Goal: Information Seeking & Learning: Compare options

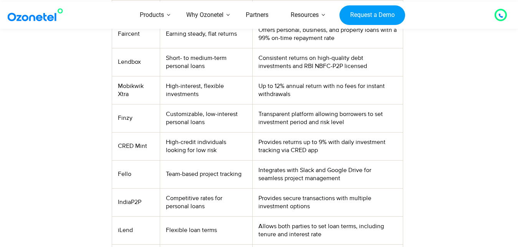
scroll to position [339, 0]
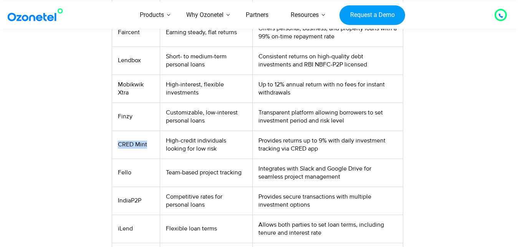
drag, startPoint x: 118, startPoint y: 143, endPoint x: 149, endPoint y: 144, distance: 30.7
click at [149, 144] on td "CRED Mint" at bounding box center [136, 145] width 48 height 28
click at [154, 118] on td "Finzy" at bounding box center [136, 117] width 48 height 28
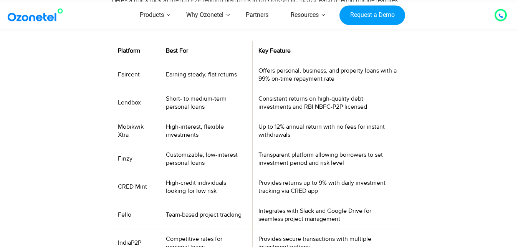
scroll to position [300, 0]
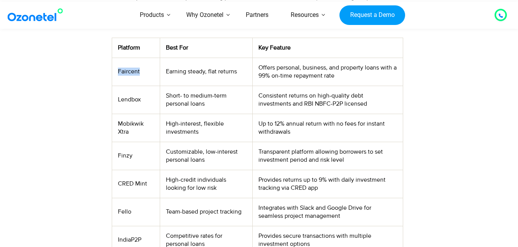
drag, startPoint x: 118, startPoint y: 71, endPoint x: 143, endPoint y: 71, distance: 25.0
click at [143, 71] on td "Faircent" at bounding box center [136, 72] width 48 height 28
drag, startPoint x: 116, startPoint y: 98, endPoint x: 146, endPoint y: 102, distance: 29.5
click at [146, 102] on td "Lendbox" at bounding box center [136, 100] width 48 height 28
drag, startPoint x: 119, startPoint y: 121, endPoint x: 133, endPoint y: 134, distance: 19.0
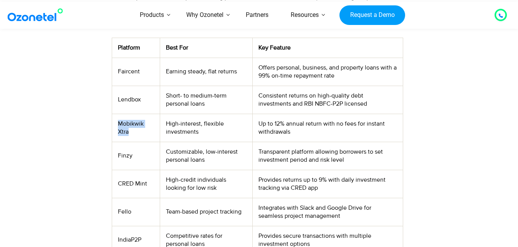
click at [133, 134] on td "Mobikwik Xtra" at bounding box center [136, 128] width 48 height 28
drag, startPoint x: 119, startPoint y: 98, endPoint x: 139, endPoint y: 97, distance: 20.8
click at [142, 98] on td "Lendbox" at bounding box center [136, 100] width 48 height 28
click at [134, 80] on td "Faircent" at bounding box center [136, 72] width 48 height 28
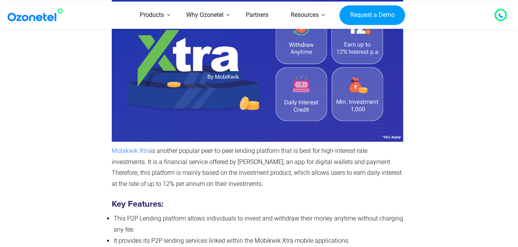
scroll to position [2122, 0]
